Goal: Transaction & Acquisition: Download file/media

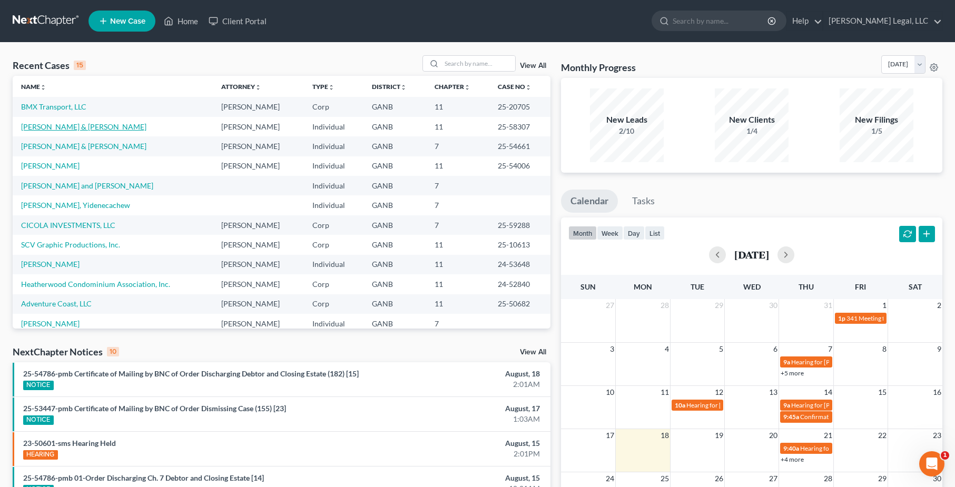
click at [71, 129] on link "[PERSON_NAME] & [PERSON_NAME]" at bounding box center [83, 126] width 125 height 9
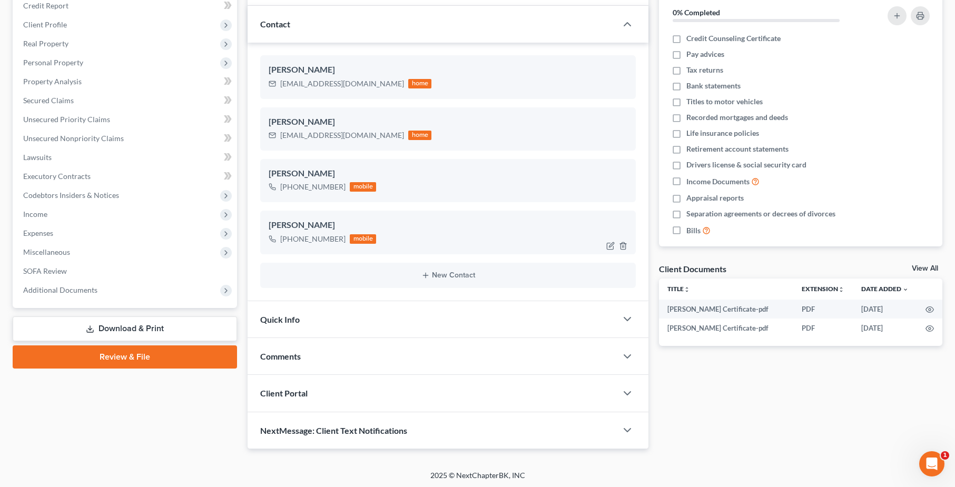
scroll to position [134, 0]
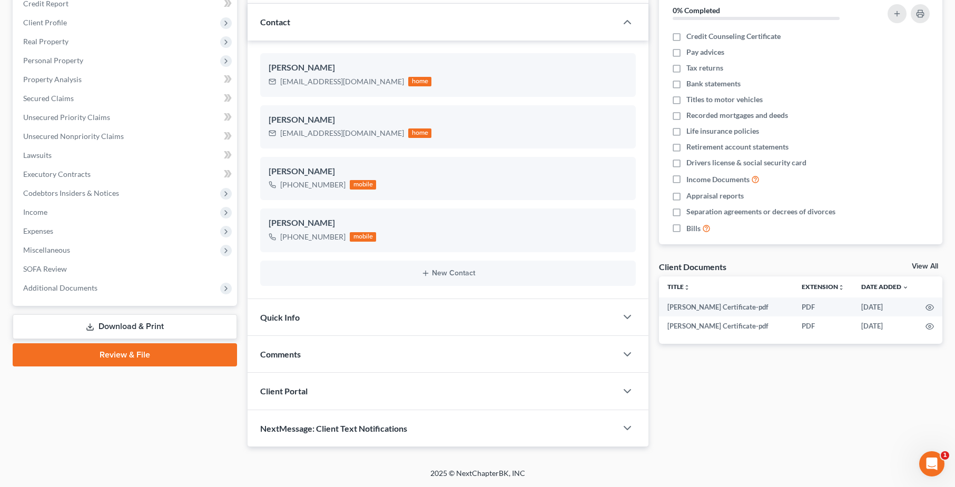
click at [150, 326] on link "Download & Print" at bounding box center [125, 327] width 224 height 25
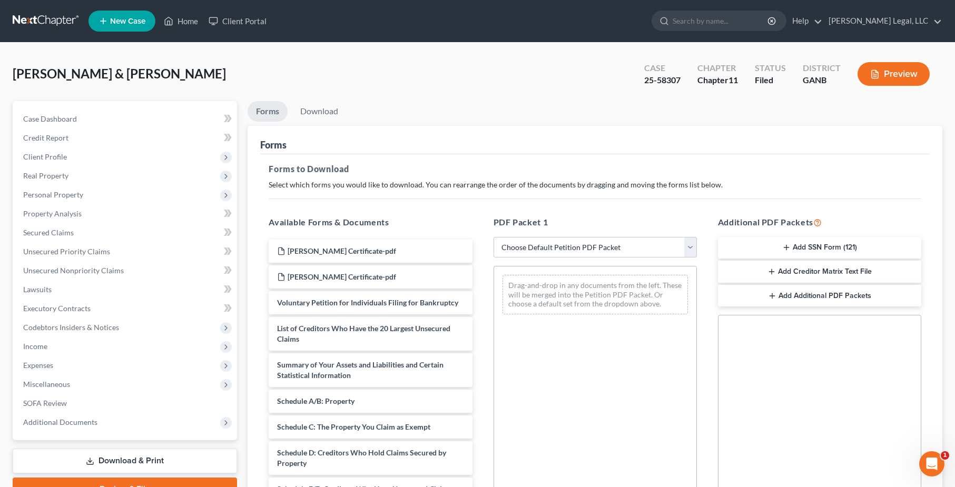
click at [604, 259] on div "PDF Packet 1 Choose Default Petition PDF Packet Complete Bankruptcy Petition (a…" at bounding box center [595, 386] width 224 height 357
click at [640, 246] on select "Choose Default Petition PDF Packet Complete Bankruptcy Petition (all forms and …" at bounding box center [595, 247] width 203 height 21
select select "4"
click at [494, 237] on select "Choose Default Petition PDF Packet Complete Bankruptcy Petition (all forms and …" at bounding box center [595, 247] width 203 height 21
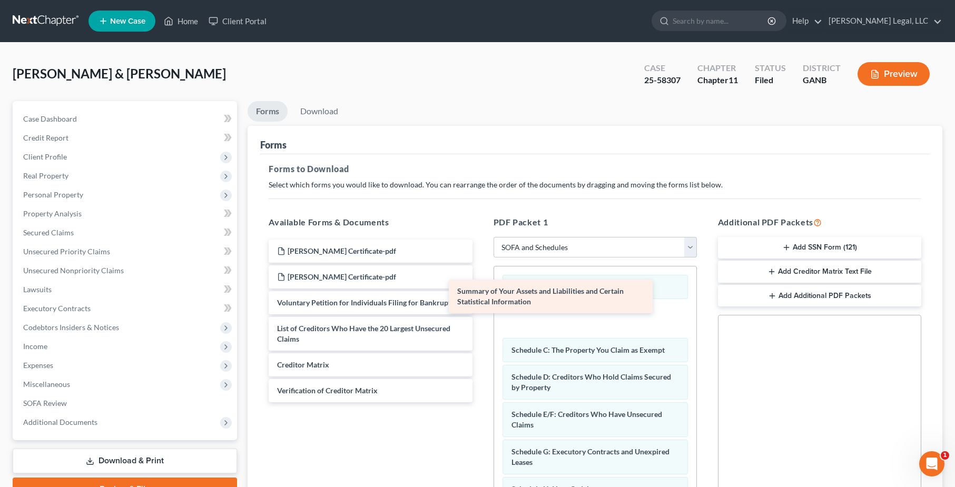
drag, startPoint x: 352, startPoint y: 371, endPoint x: 562, endPoint y: 283, distance: 227.4
click at [481, 283] on div "Summary of Your Assets and Liabilities and Certain Statistical Information [PER…" at bounding box center [370, 321] width 220 height 163
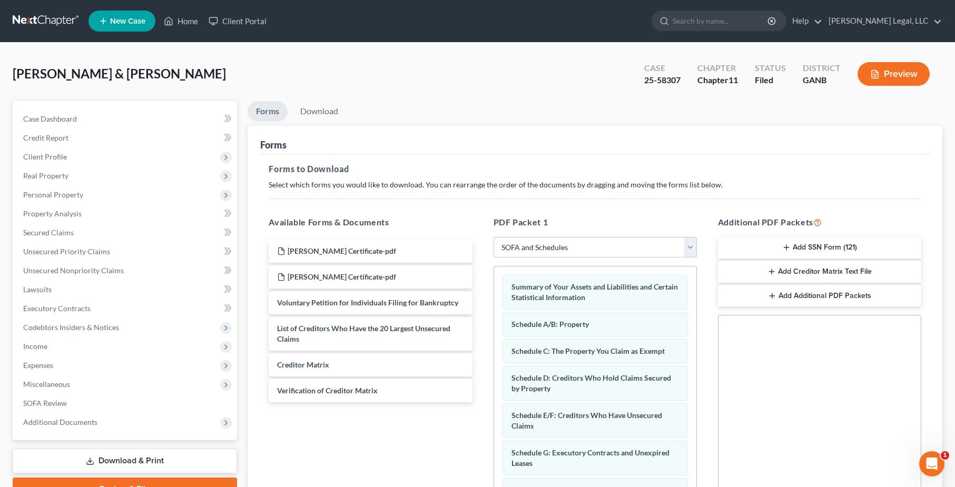
click at [687, 246] on select "Choose Default Petition PDF Packet Complete Bankruptcy Petition (all forms and …" at bounding box center [595, 247] width 203 height 21
drag, startPoint x: 691, startPoint y: 202, endPoint x: 695, endPoint y: 301, distance: 99.1
click at [695, 301] on div "Forms to Download Select which forms you would like to download. You can rearra…" at bounding box center [595, 365] width 670 height 423
click at [715, 363] on div "Additional PDF Packets Add SSN Form (121) Add Creditor Matrix Text File Add Add…" at bounding box center [820, 386] width 224 height 357
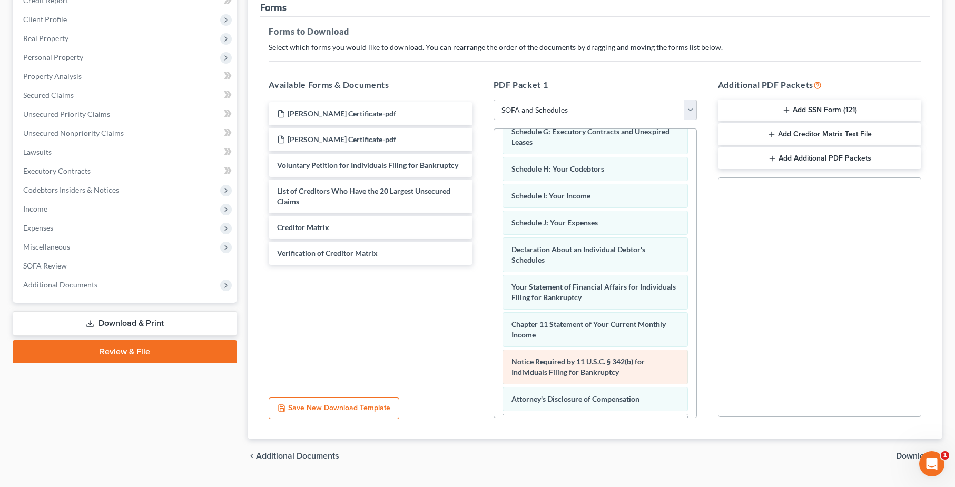
scroll to position [228, 0]
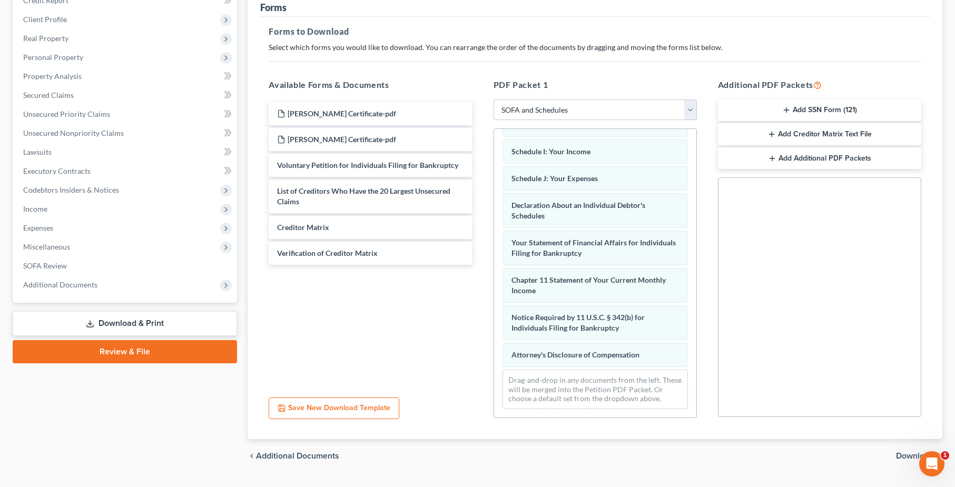
click at [901, 456] on span "Download" at bounding box center [915, 456] width 38 height 8
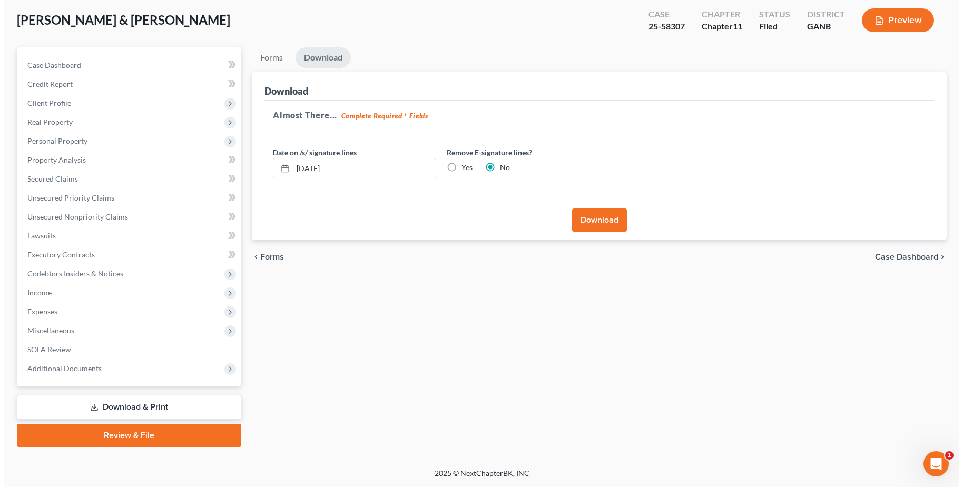
scroll to position [54, 0]
click at [457, 165] on label "Yes" at bounding box center [462, 167] width 11 height 11
click at [462, 165] on input "Yes" at bounding box center [465, 165] width 7 height 7
radio input "true"
click at [607, 218] on button "Download" at bounding box center [595, 220] width 55 height 23
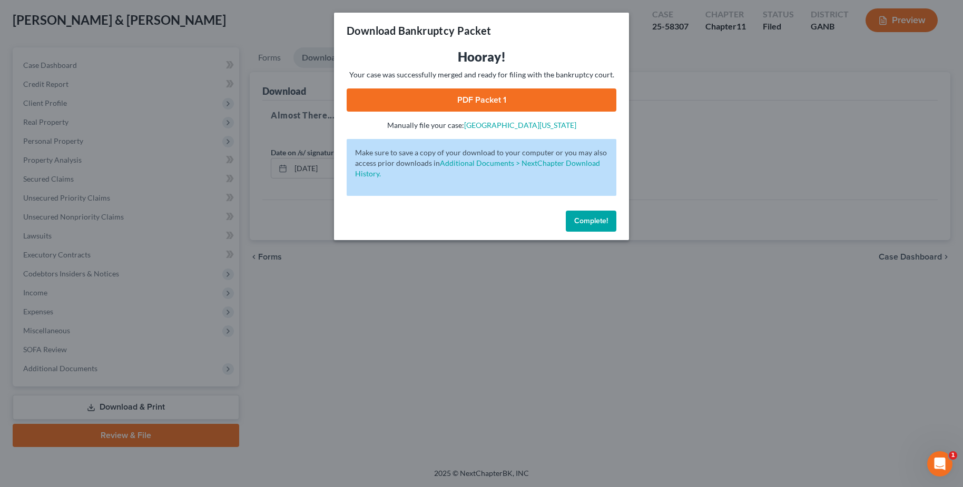
click at [551, 93] on link "PDF Packet 1" at bounding box center [482, 100] width 270 height 23
click at [599, 222] on span "Complete!" at bounding box center [591, 221] width 34 height 9
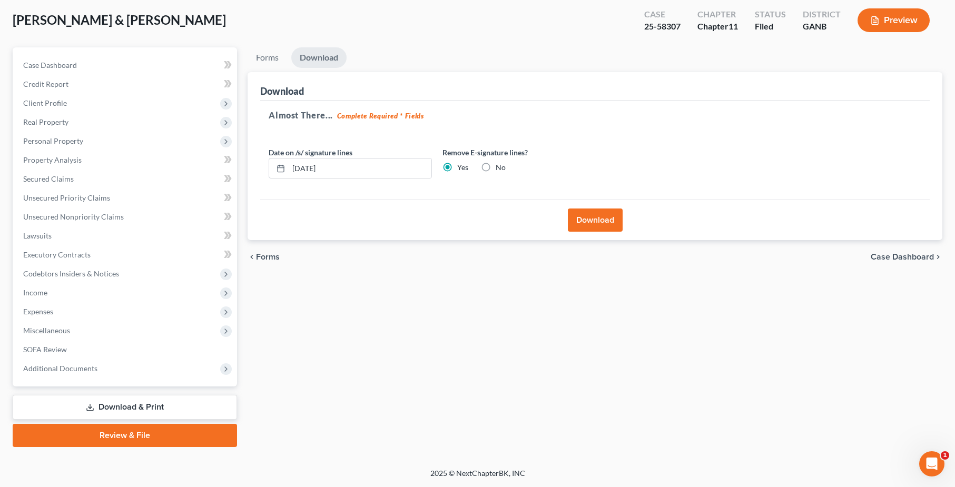
click at [496, 169] on label "No" at bounding box center [501, 167] width 10 height 11
click at [500, 169] on input "No" at bounding box center [503, 165] width 7 height 7
radio input "true"
radio input "false"
click at [613, 222] on button "Download" at bounding box center [595, 220] width 55 height 23
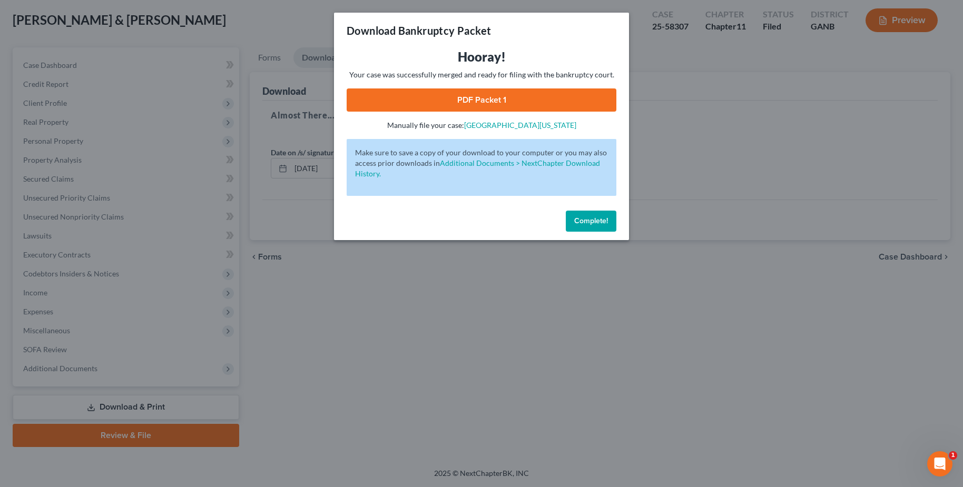
click at [479, 94] on link "PDF Packet 1" at bounding box center [482, 100] width 270 height 23
